Goal: Check status: Check status

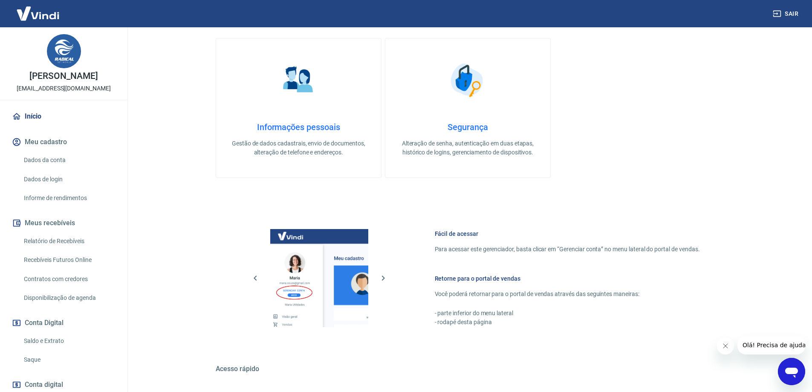
scroll to position [273, 0]
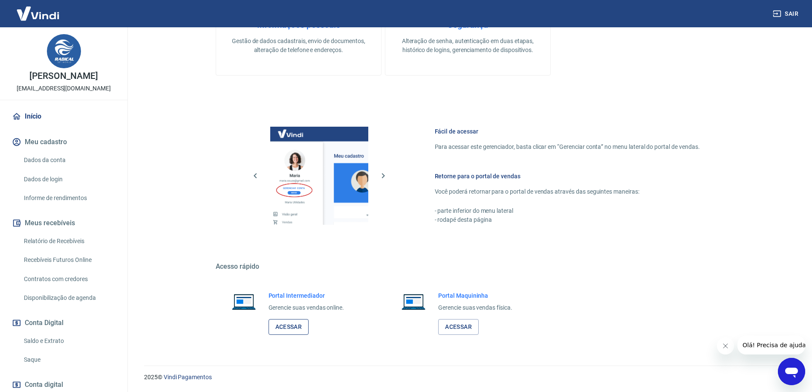
click at [296, 323] on link "Acessar" at bounding box center [288, 327] width 40 height 16
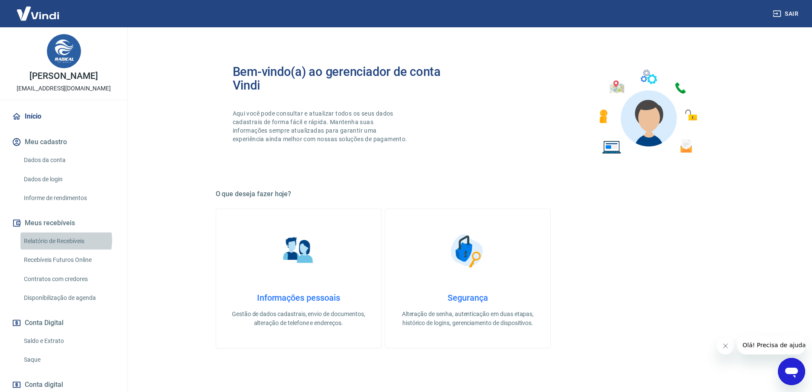
click at [60, 239] on link "Relatório de Recebíveis" at bounding box center [68, 240] width 97 height 17
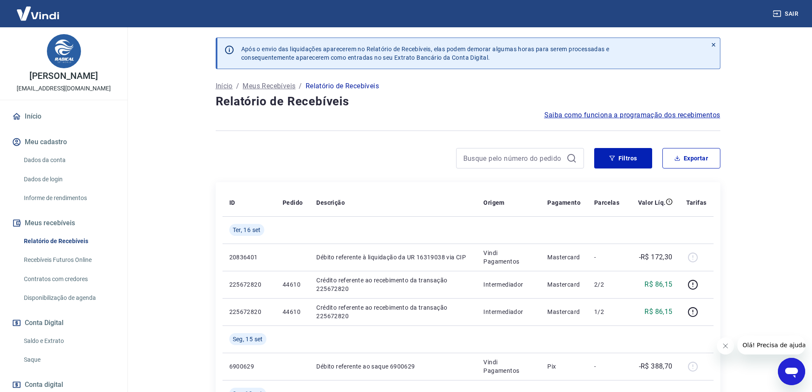
click at [55, 340] on link "Saldo e Extrato" at bounding box center [68, 340] width 97 height 17
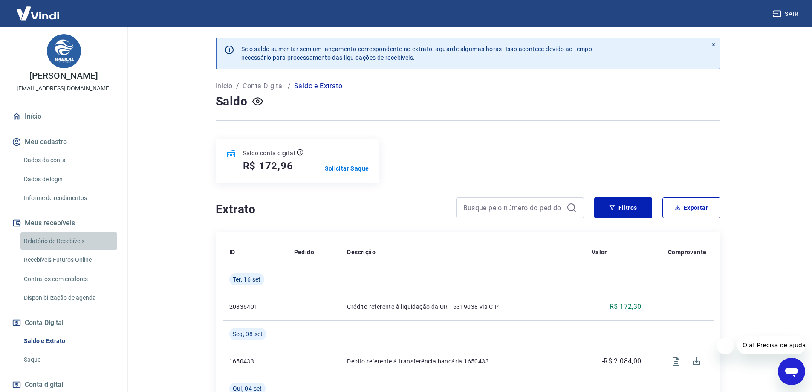
click at [81, 240] on link "Relatório de Recebíveis" at bounding box center [68, 240] width 97 height 17
